Goal: Information Seeking & Learning: Learn about a topic

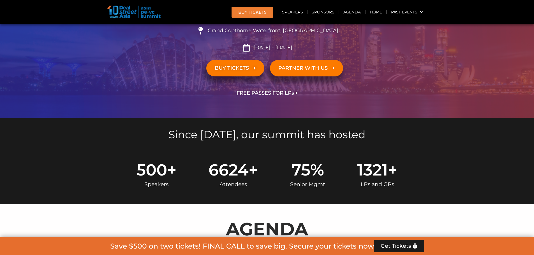
scroll to position [168, 0]
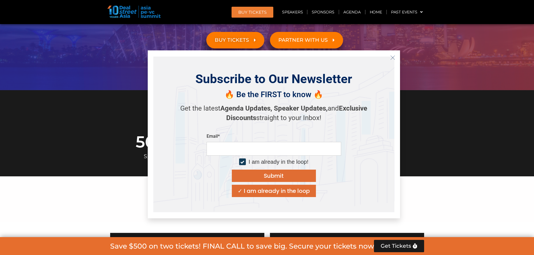
click at [393, 58] on icon "Close" at bounding box center [392, 57] width 5 height 5
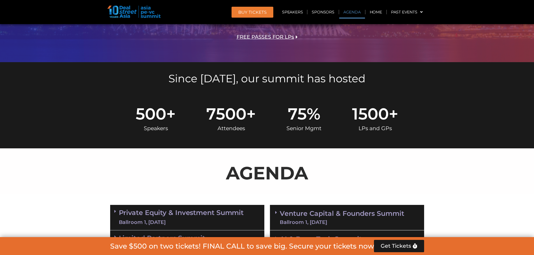
scroll to position [336, 0]
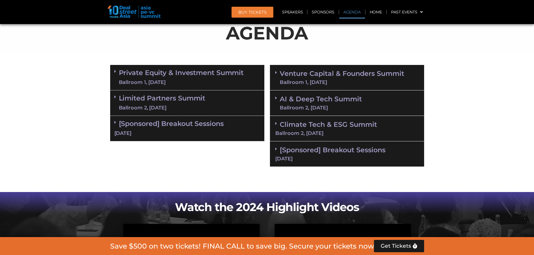
click at [170, 75] on link "Private Equity & Investment Summit Ballroom 1, [DATE]" at bounding box center [181, 77] width 125 height 17
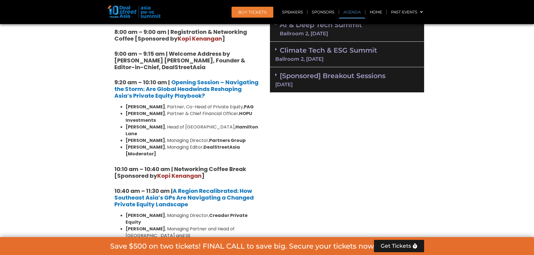
scroll to position [420, 0]
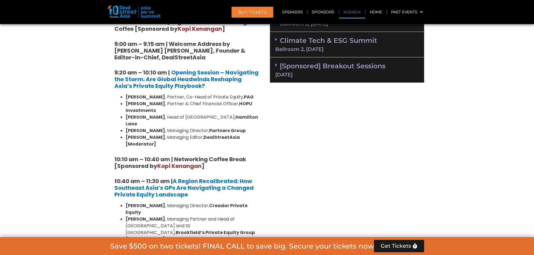
click at [172, 98] on li "[PERSON_NAME] , Partner, Co-Head of Private Equity, PAG" at bounding box center [193, 97] width 135 height 7
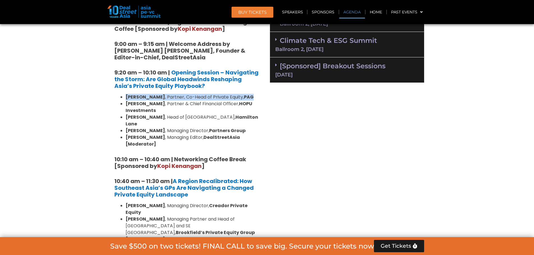
click at [172, 98] on li "[PERSON_NAME] , Partner, Co-Head of Private Equity, PAG" at bounding box center [193, 97] width 135 height 7
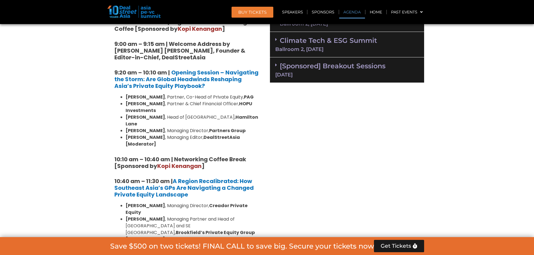
click at [161, 105] on li "[PERSON_NAME] , Partner & Chief Financial Officer, HOPU Investments" at bounding box center [193, 107] width 135 height 13
click at [159, 115] on li "[PERSON_NAME] , Head of [GEOGRAPHIC_DATA], [PERSON_NAME]" at bounding box center [193, 120] width 135 height 13
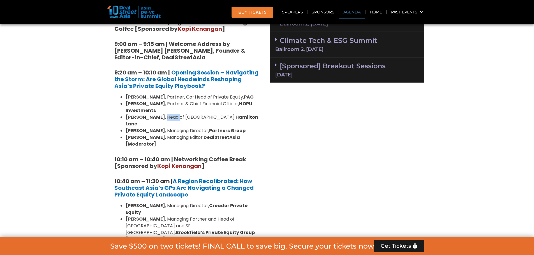
click at [159, 115] on li "[PERSON_NAME] , Head of [GEOGRAPHIC_DATA], [PERSON_NAME]" at bounding box center [193, 120] width 135 height 13
click at [163, 134] on li "[PERSON_NAME] , Managing Editor, DealStreetAsia [Moderator]" at bounding box center [193, 140] width 135 height 13
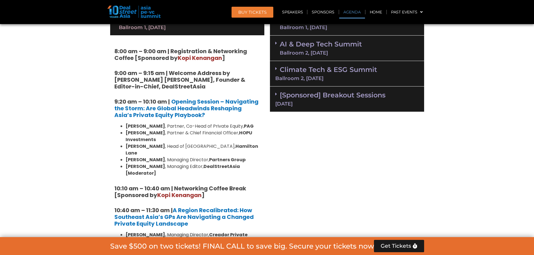
scroll to position [392, 0]
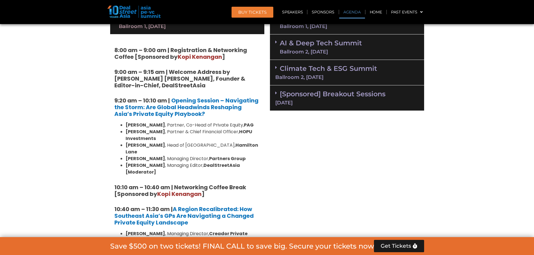
click at [209, 156] on strong "Partners Group" at bounding box center [227, 159] width 36 height 6
click at [156, 156] on li "[PERSON_NAME] , Managing Director, Partners Group" at bounding box center [193, 159] width 135 height 7
click at [134, 124] on strong "[PERSON_NAME]" at bounding box center [146, 125] width 40 height 6
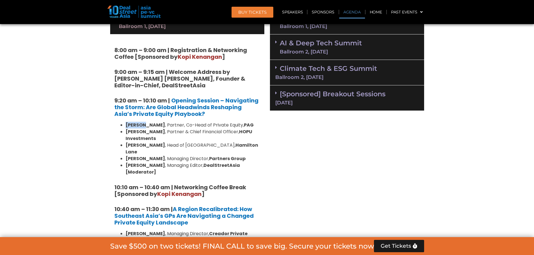
click at [134, 124] on strong "[PERSON_NAME]" at bounding box center [146, 125] width 40 height 6
click at [156, 156] on li "[PERSON_NAME] , Managing Director, Partners Group" at bounding box center [193, 159] width 135 height 7
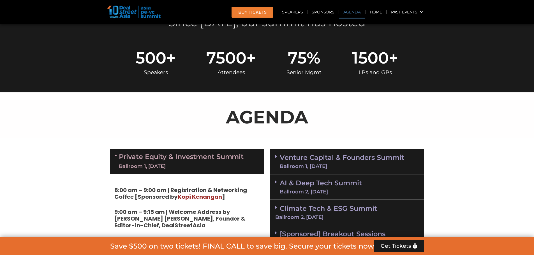
scroll to position [448, 0]
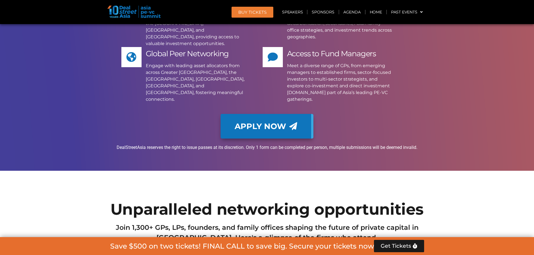
scroll to position [3699, 0]
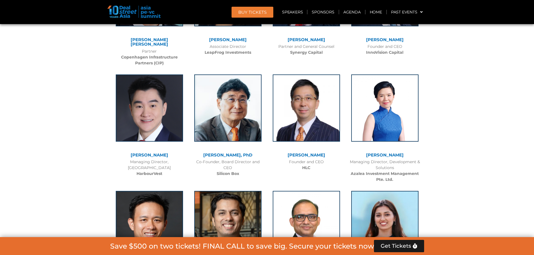
drag, startPoint x: 106, startPoint y: 159, endPoint x: 325, endPoint y: 164, distance: 218.6
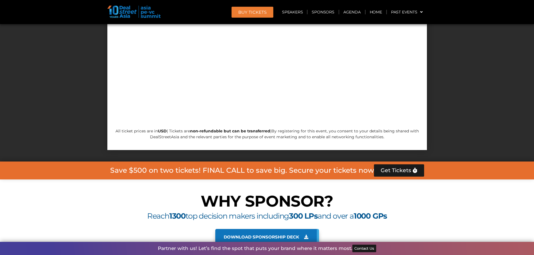
scroll to position [6221, 0]
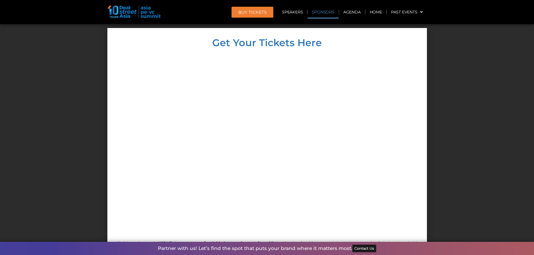
click at [323, 13] on link "Sponsors" at bounding box center [322, 12] width 31 height 13
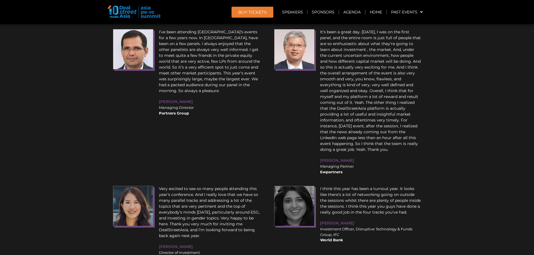
scroll to position [8011, 0]
